Goal: Information Seeking & Learning: Learn about a topic

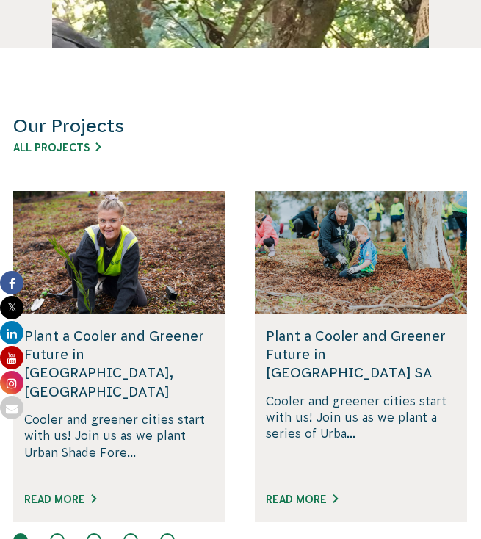
scroll to position [768, 0]
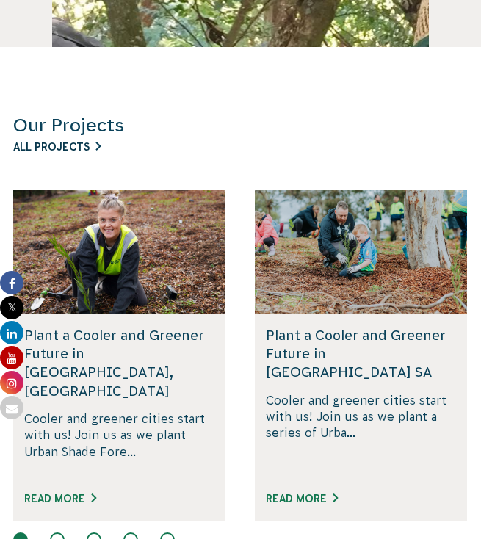
click at [68, 144] on link "All Projects" at bounding box center [56, 147] width 87 height 12
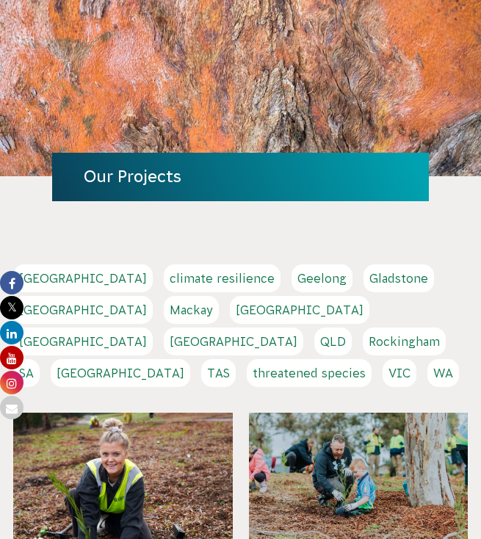
scroll to position [115, 0]
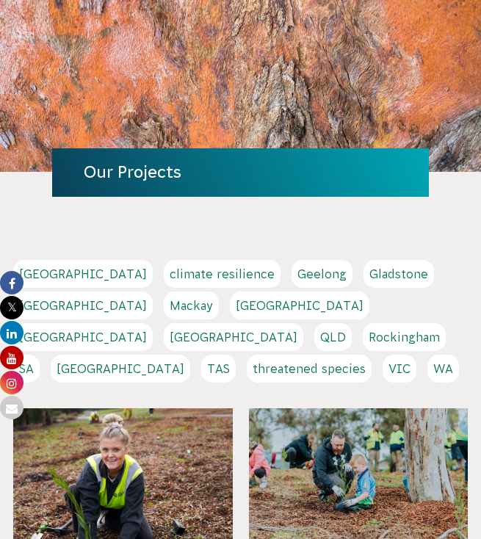
click at [230, 306] on link "[GEOGRAPHIC_DATA]" at bounding box center [300, 306] width 140 height 28
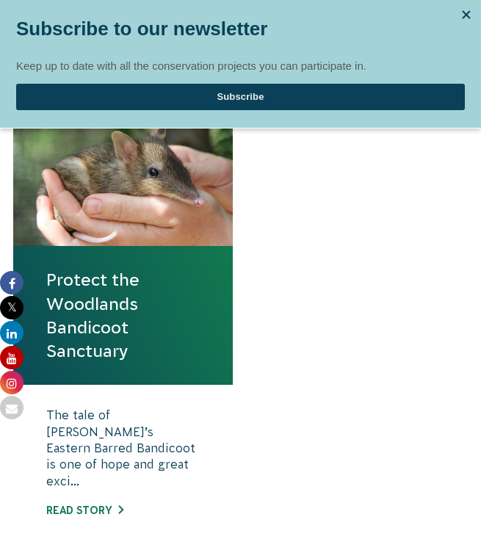
scroll to position [304, 0]
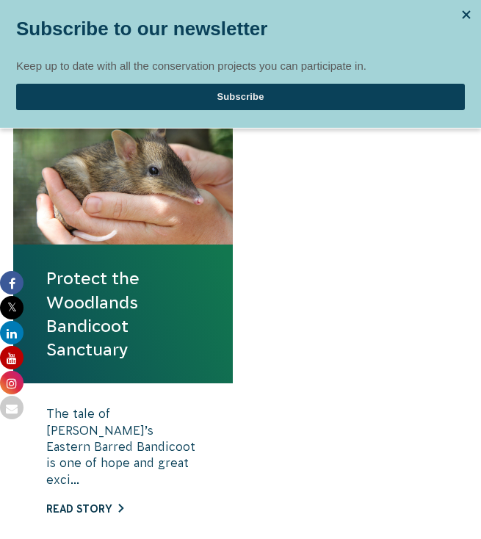
click at [93, 503] on link "Read story" at bounding box center [84, 509] width 77 height 12
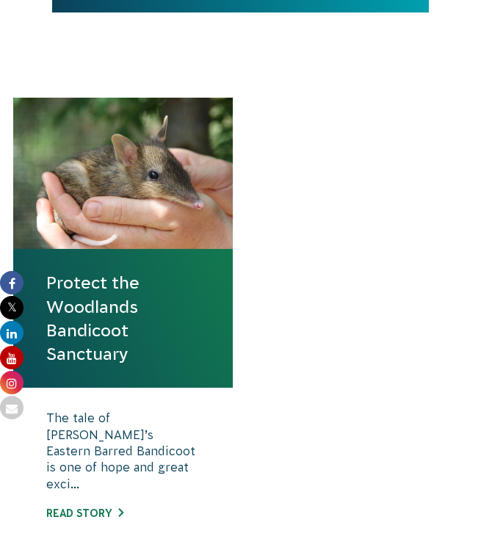
scroll to position [304, 0]
